Goal: Task Accomplishment & Management: Use online tool/utility

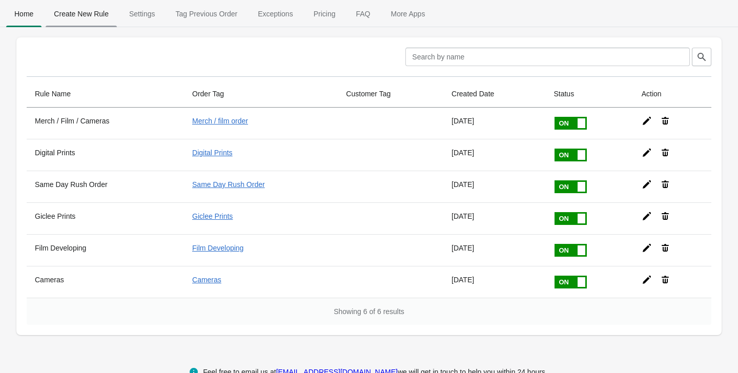
click at [72, 9] on span "Create New Rule" at bounding box center [81, 14] width 71 height 18
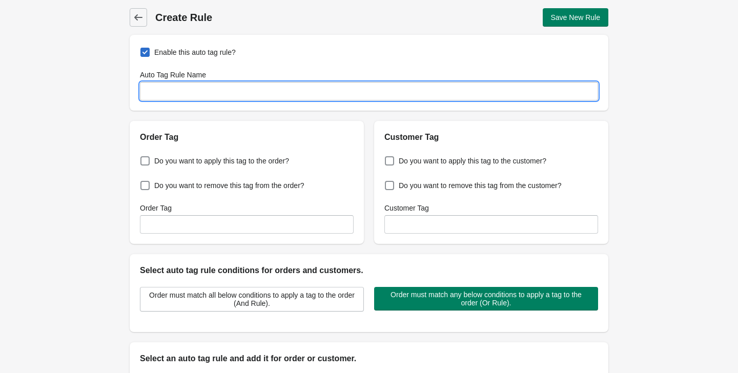
click at [200, 91] on input "Auto Tag Rule Name" at bounding box center [369, 91] width 458 height 18
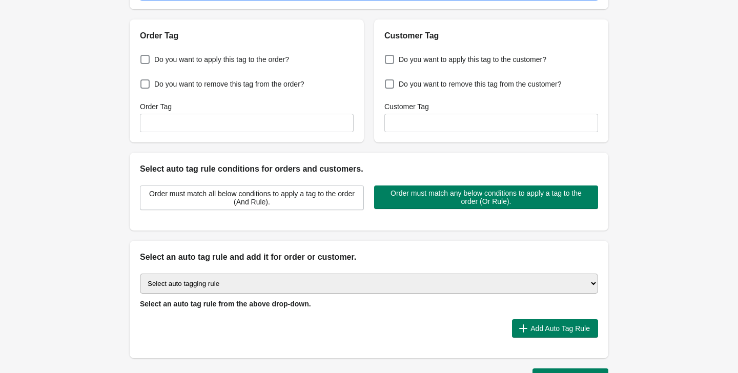
scroll to position [118, 0]
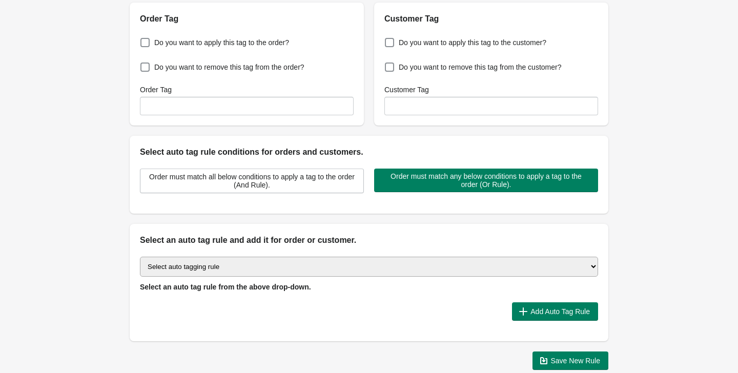
type input "Post negatives back rule"
click at [241, 267] on select "Select auto tagging rule Tag by order amount Tag based on the order count (Volu…" at bounding box center [369, 267] width 458 height 20
click at [207, 264] on select "Select auto tagging rule Tag by order amount Tag based on the order count (Volu…" at bounding box center [369, 267] width 458 height 20
select select "48"
click at [140, 257] on select "Select auto tagging rule Tag by order amount Tag based on the order count (Volu…" at bounding box center [369, 267] width 458 height 20
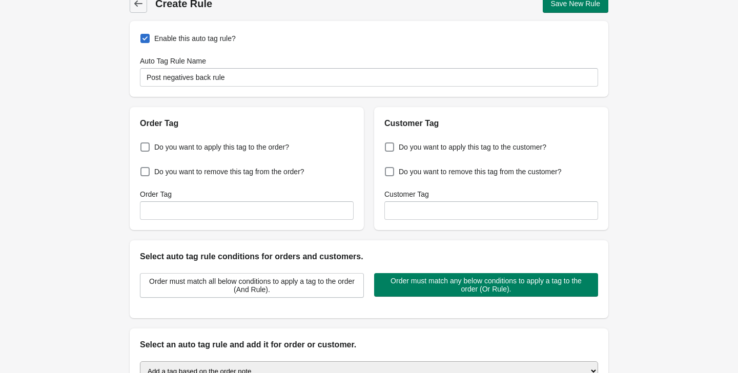
scroll to position [22, 0]
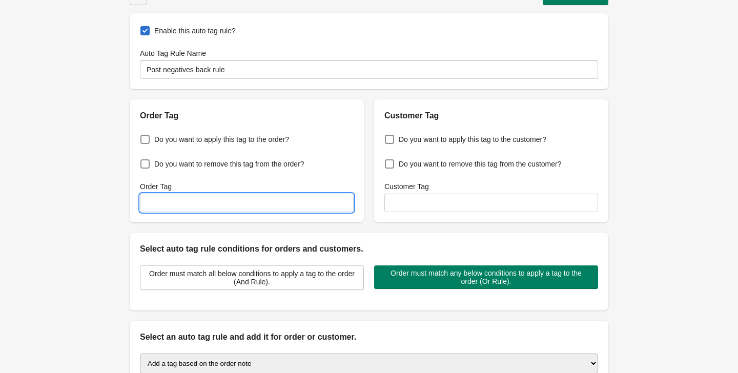
click at [153, 207] on input "Order Tag" at bounding box center [247, 203] width 214 height 18
click at [117, 239] on div "Back Create Rule Save New Rule Enable this auto tag rule? Auto Tag Rule Name Po…" at bounding box center [369, 226] width 512 height 497
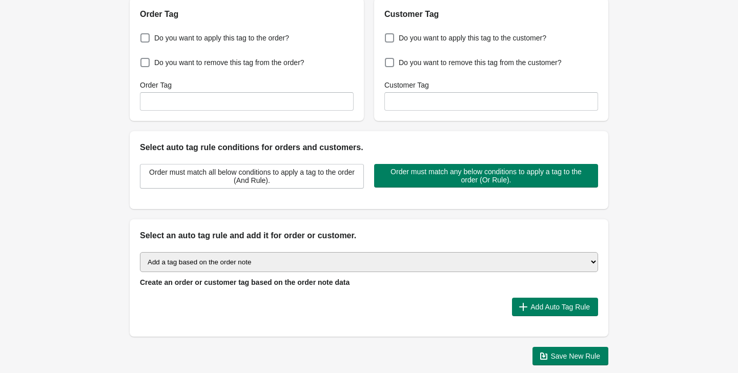
scroll to position [170, 0]
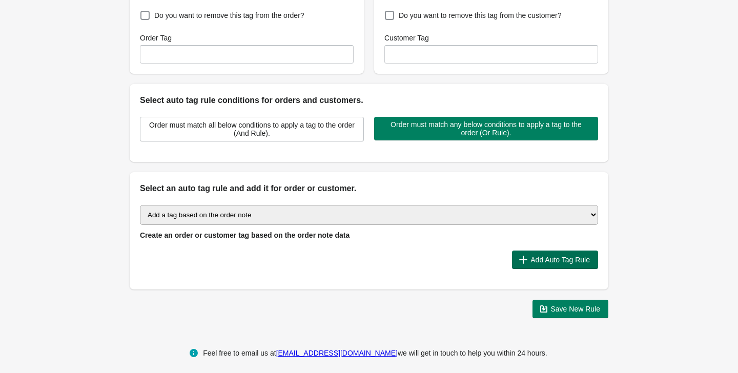
click at [526, 254] on button "Add Auto Tag Rule" at bounding box center [555, 260] width 86 height 18
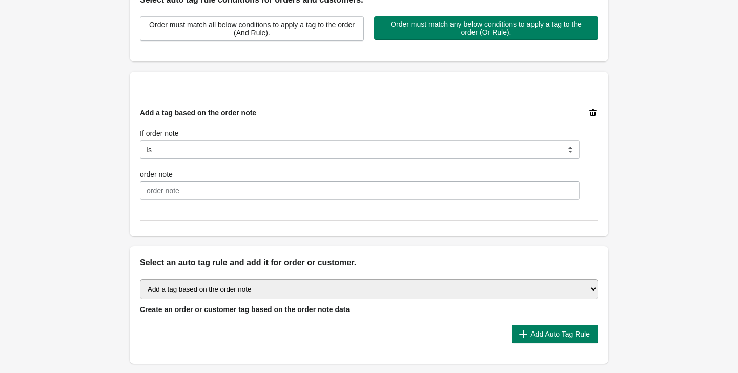
scroll to position [272, 0]
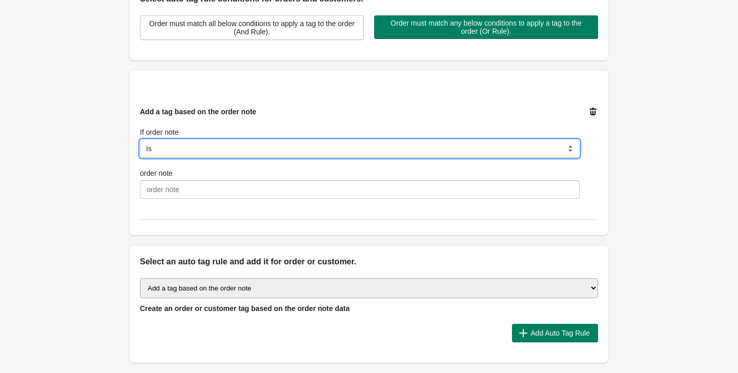
click at [201, 148] on select "Is Contain Is Not Is Not contain Is not blank" at bounding box center [360, 148] width 440 height 18
click at [140, 139] on select "Is Contain Is Not Is Not contain Is not blank" at bounding box center [360, 148] width 440 height 18
click at [239, 153] on select "Is Contain Is Not Is Not contain Is not blank" at bounding box center [360, 148] width 440 height 18
select select "5"
click at [140, 139] on select "Is Contain Is Not Is Not contain Is not blank" at bounding box center [360, 148] width 440 height 18
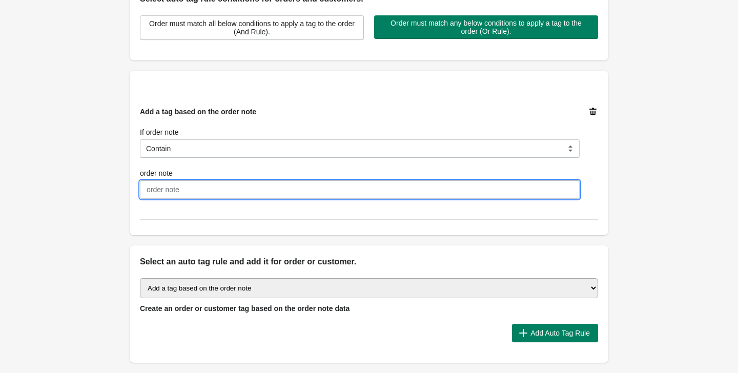
click at [199, 189] on input "order note" at bounding box center [360, 189] width 440 height 18
type input "Post negatives back"
click at [116, 255] on div "Back Create Rule Save New Rule Enable this auto tag rule? Auto Tag Rule Name Po…" at bounding box center [369, 64] width 512 height 672
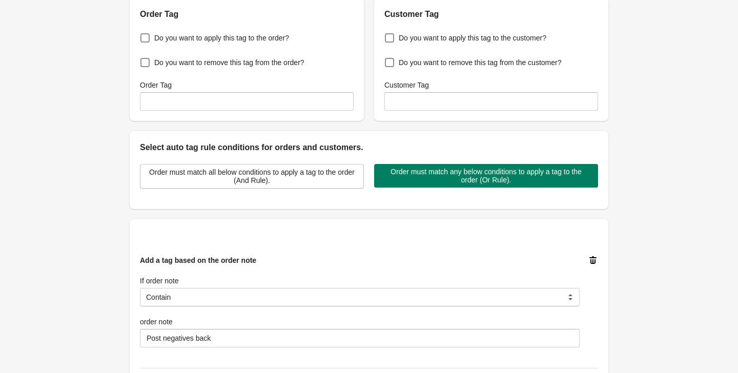
scroll to position [108, 0]
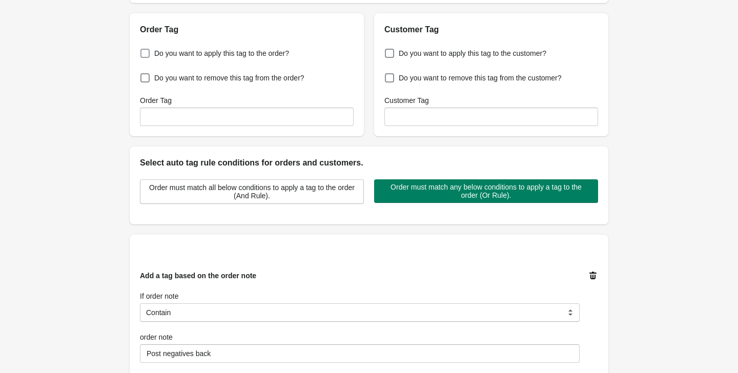
click at [148, 53] on span at bounding box center [144, 53] width 9 height 9
click at [143, 51] on input "Do you want to apply this tag to the order?" at bounding box center [143, 50] width 1 height 1
checkbox input "true"
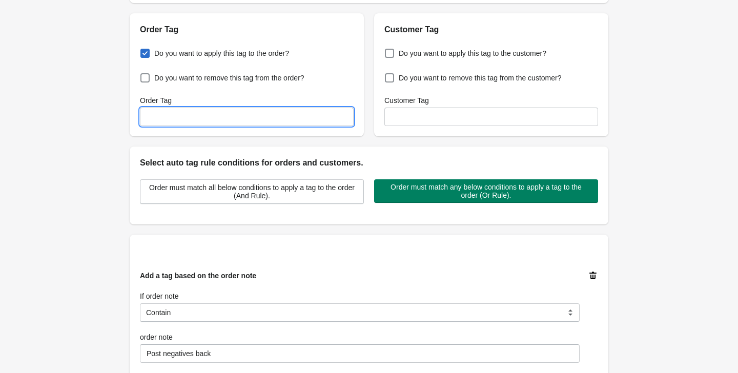
click at [196, 122] on input "Order Tag" at bounding box center [247, 117] width 214 height 18
type input "negatives_return"
click at [103, 183] on div "Back Create Rule Save New Rule Enable this auto tag rule? Auto Tag Rule Name Po…" at bounding box center [369, 228] width 738 height 672
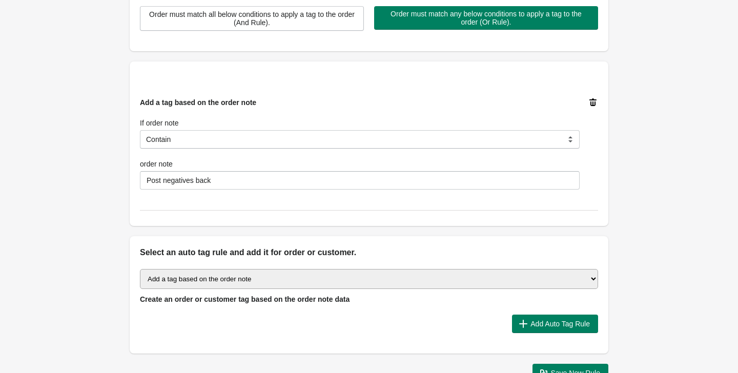
scroll to position [352, 0]
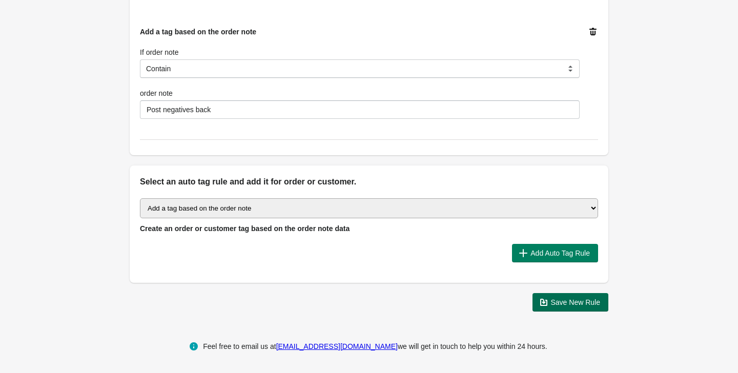
click at [576, 306] on span "Save New Rule" at bounding box center [576, 302] width 50 height 8
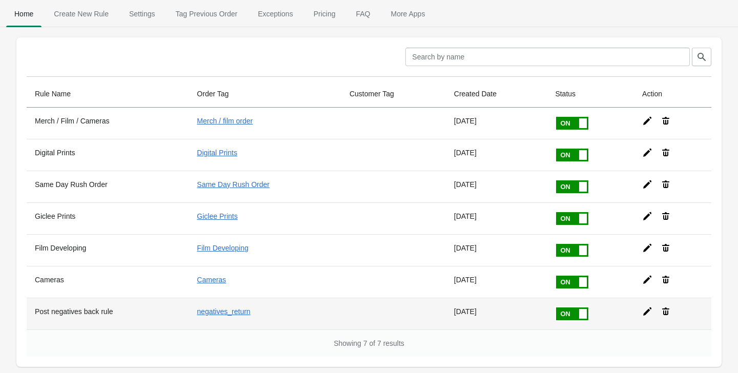
click at [650, 311] on icon at bounding box center [647, 312] width 8 height 8
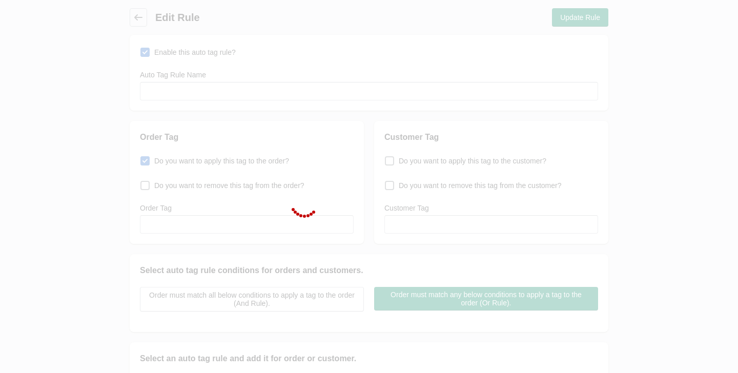
type input "Post negatives back rule"
checkbox input "true"
type input "negatives_return"
select select "5"
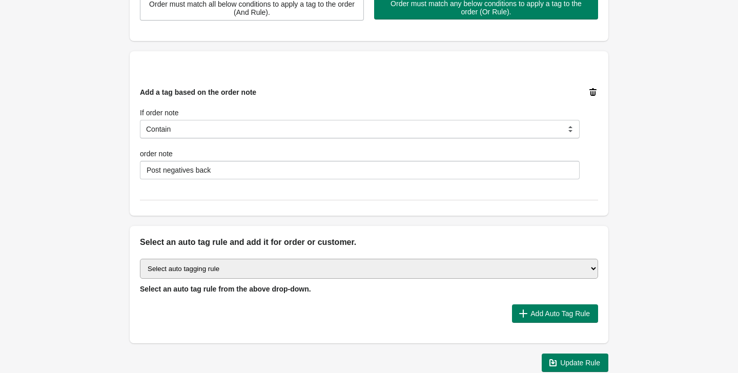
scroll to position [296, 0]
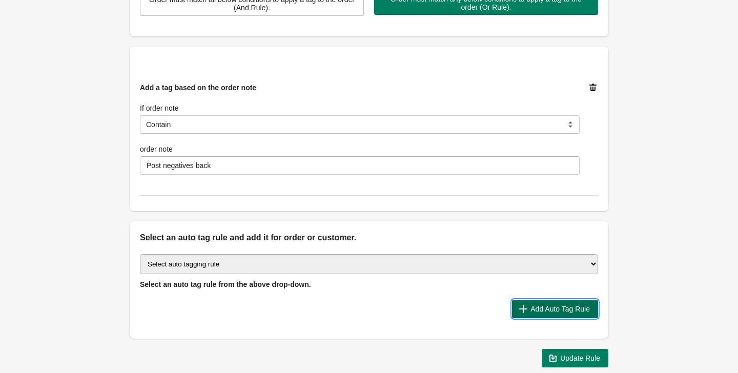
click at [546, 305] on span "Add Auto Tag Rule" at bounding box center [560, 309] width 59 height 8
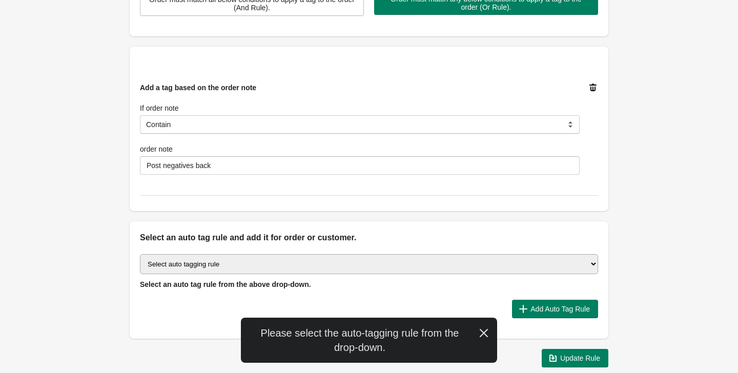
click at [126, 263] on div "Back Edit Rule Update Rule Enable this auto tag rule? Auto Tag Rule Name Post n…" at bounding box center [369, 40] width 512 height 672
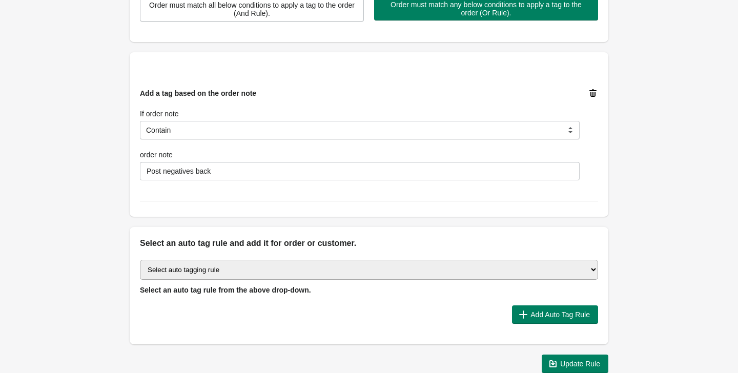
scroll to position [310, 0]
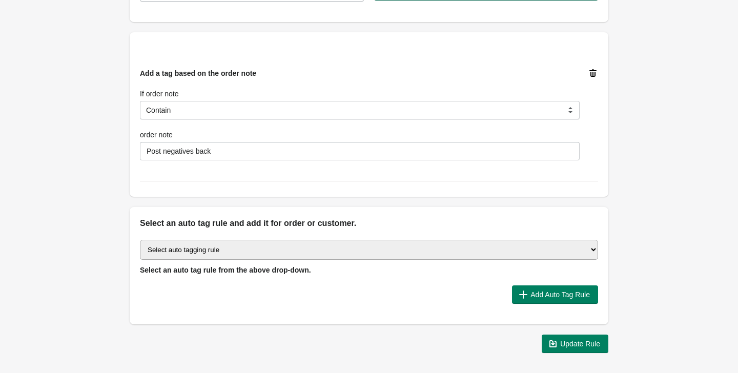
click at [188, 248] on select "Select auto tagging rule Tag by order amount Tag based on the order count (Volu…" at bounding box center [369, 250] width 458 height 20
select select "48"
click at [140, 240] on select "Select auto tagging rule Tag by order amount Tag based on the order count (Volu…" at bounding box center [369, 250] width 458 height 20
click at [549, 296] on span "Add Auto Tag Rule" at bounding box center [560, 295] width 59 height 8
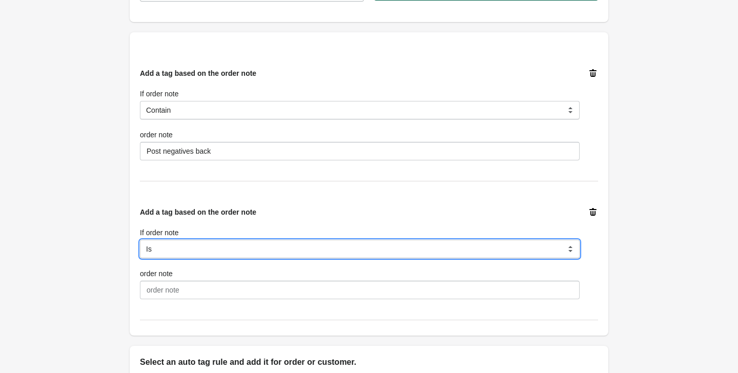
click at [193, 250] on select "Is Contain Is Not Is Not contain Is not blank" at bounding box center [360, 249] width 440 height 18
select select "5"
click at [140, 240] on select "Is Contain Is Not Is Not contain Is not blank" at bounding box center [360, 249] width 440 height 18
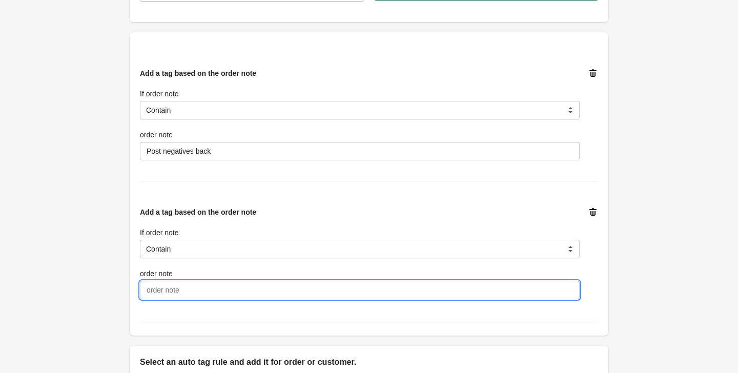
click at [186, 287] on input "order note" at bounding box center [360, 290] width 440 height 18
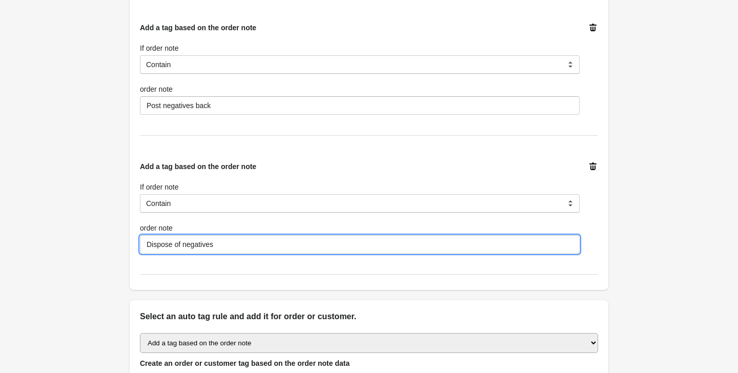
scroll to position [491, 0]
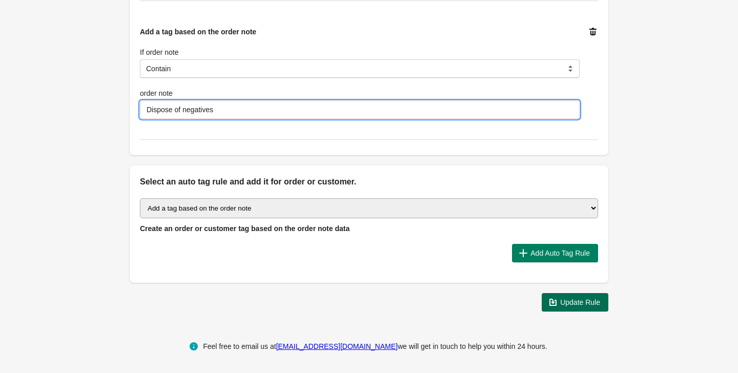
type input "Dispose of negatives"
click at [585, 300] on span "Update Rule" at bounding box center [580, 302] width 40 height 8
